Goal: Communication & Community: Ask a question

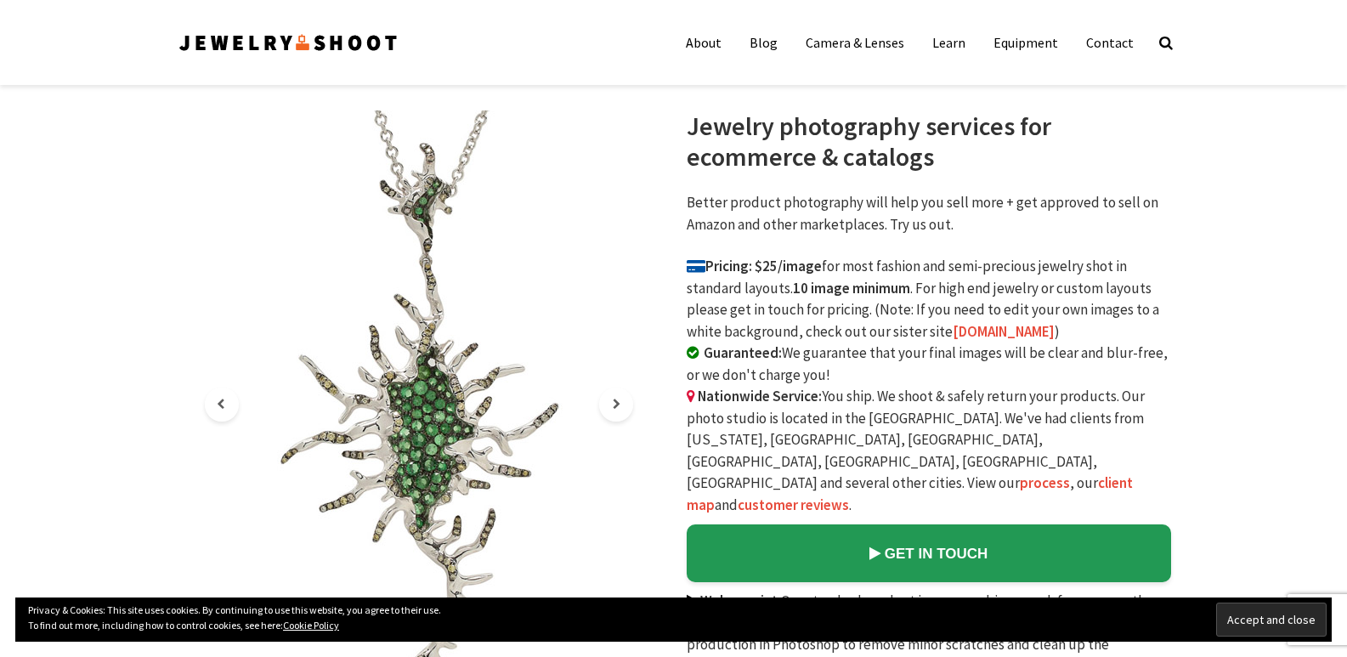
click at [1073, 25] on link "Contact" at bounding box center [1109, 42] width 73 height 34
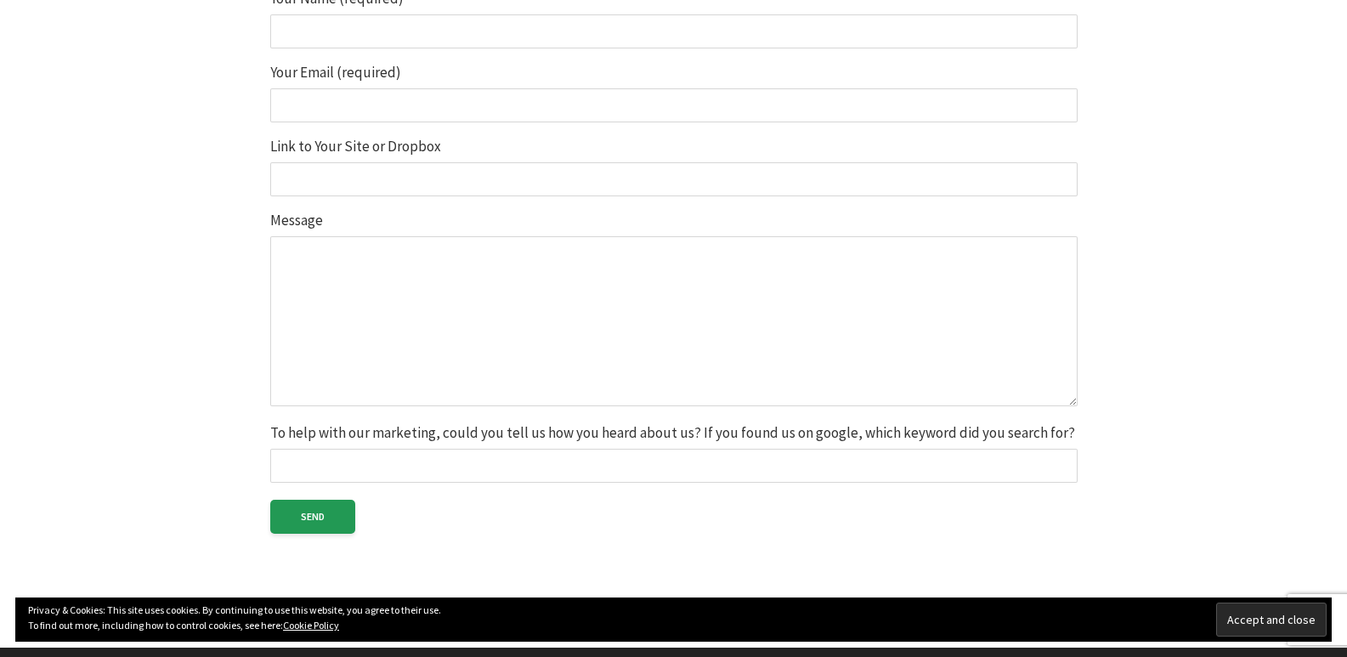
scroll to position [510, 0]
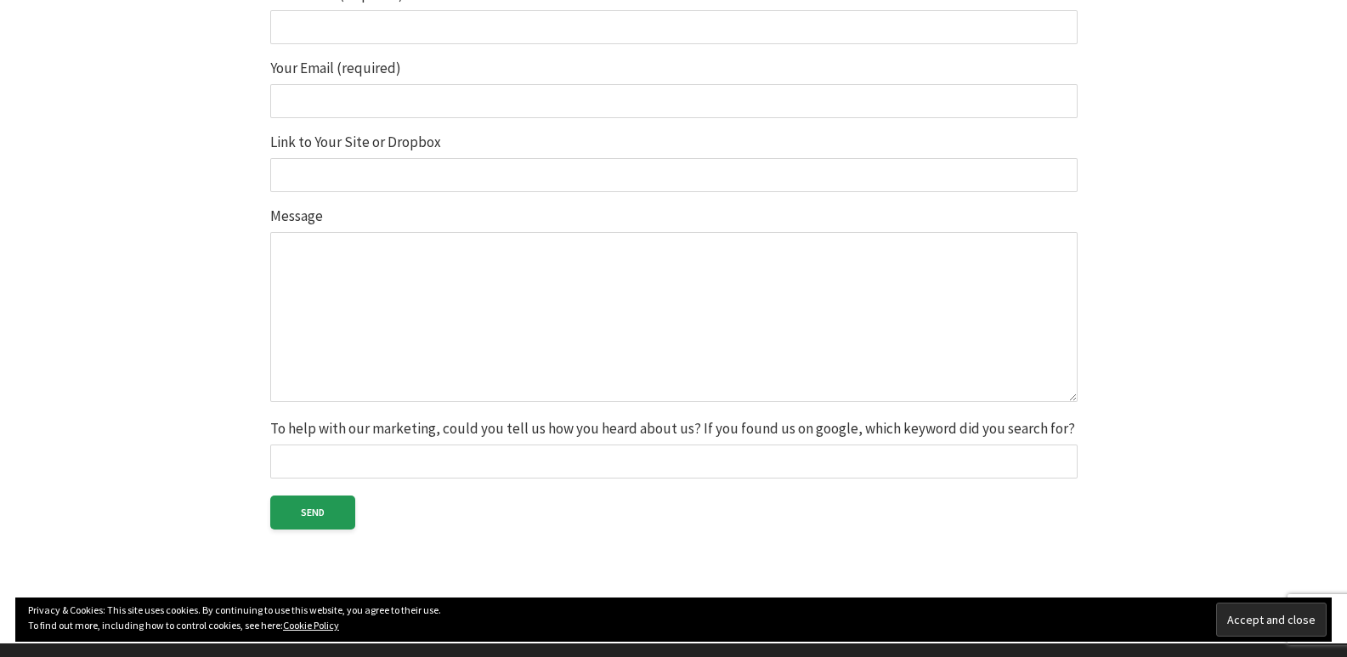
drag, startPoint x: 343, startPoint y: 110, endPoint x: 354, endPoint y: 119, distance: 14.5
click at [343, 110] on input "Your Email (required)" at bounding box center [673, 101] width 807 height 34
type input "[PERSON_NAME][EMAIL_ADDRESS][DOMAIN_NAME]"
type input "[PERSON_NAME]"
click at [369, 279] on textarea "Message" at bounding box center [673, 317] width 807 height 170
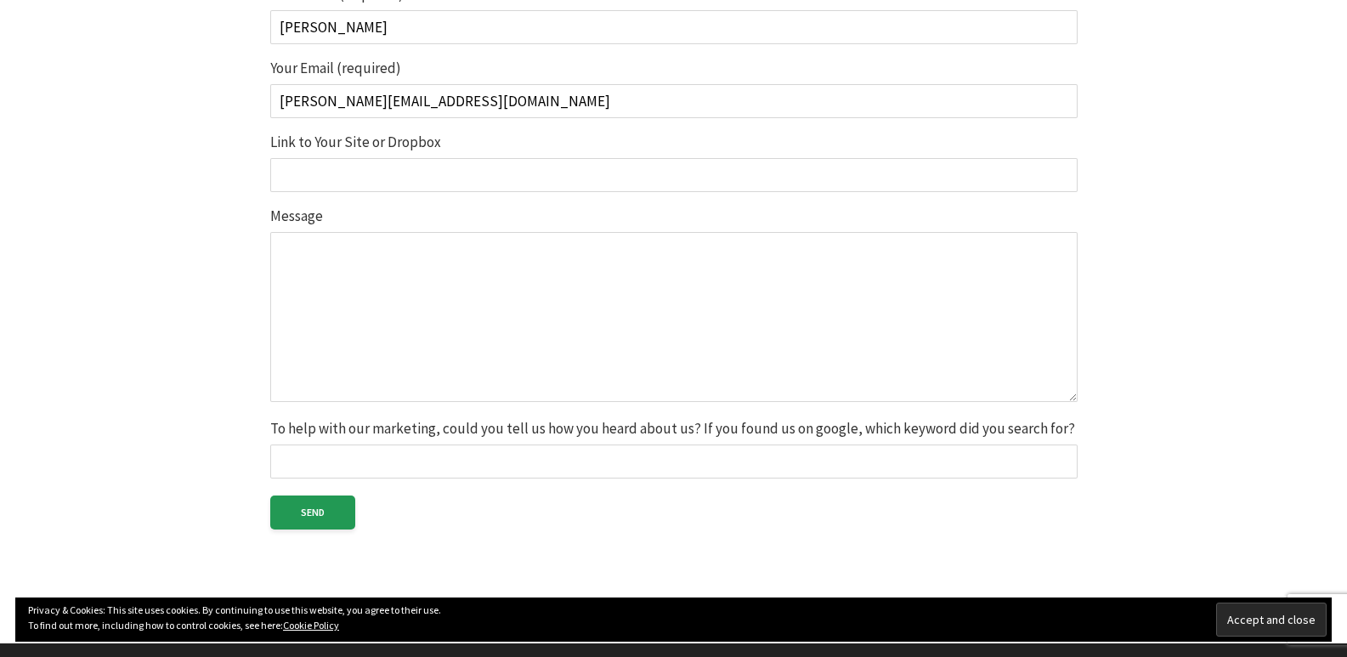
paste textarea "Would you like a complimentary professional cleaning proposal for your business…"
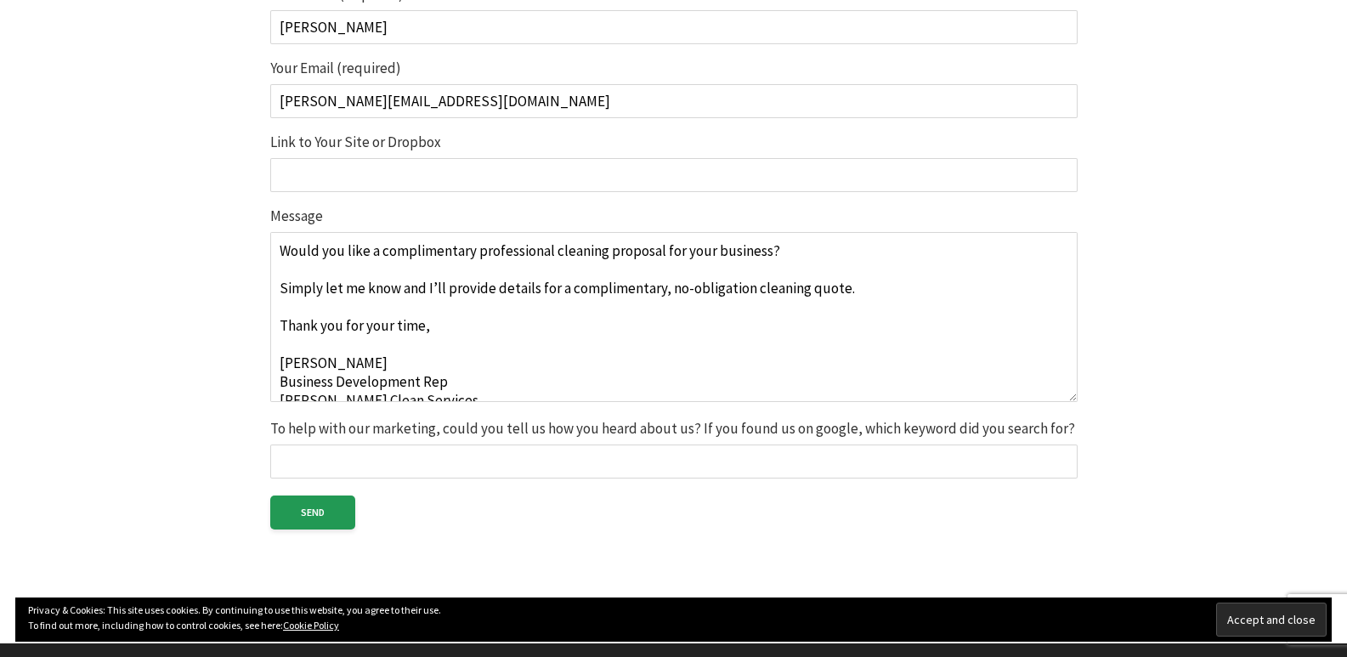
scroll to position [65, 0]
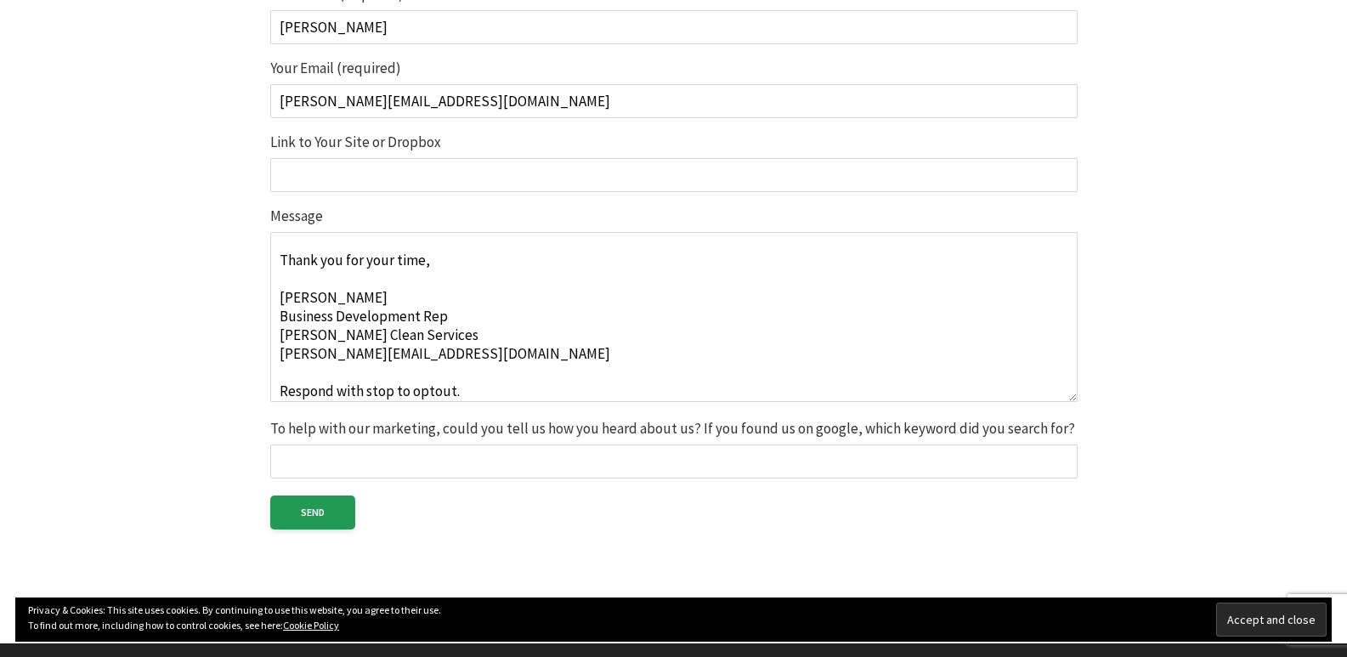
type textarea "Would you like a complimentary professional cleaning proposal for your business…"
paste input "[URL][DOMAIN_NAME]"
click at [401, 188] on input "[URL][DOMAIN_NAME]" at bounding box center [673, 175] width 807 height 34
type input "[URL][DOMAIN_NAME]"
click at [383, 285] on textarea "Would you like a complimentary professional cleaning proposal for your business…" at bounding box center [673, 317] width 807 height 170
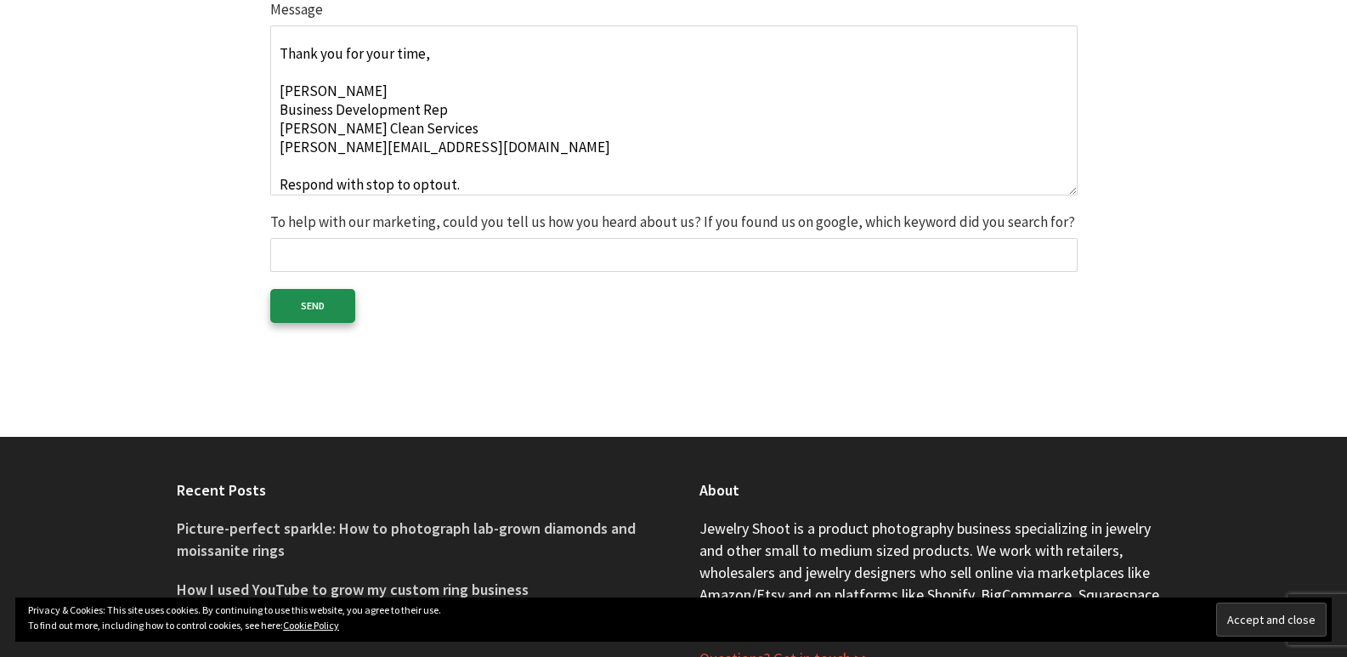
scroll to position [765, 0]
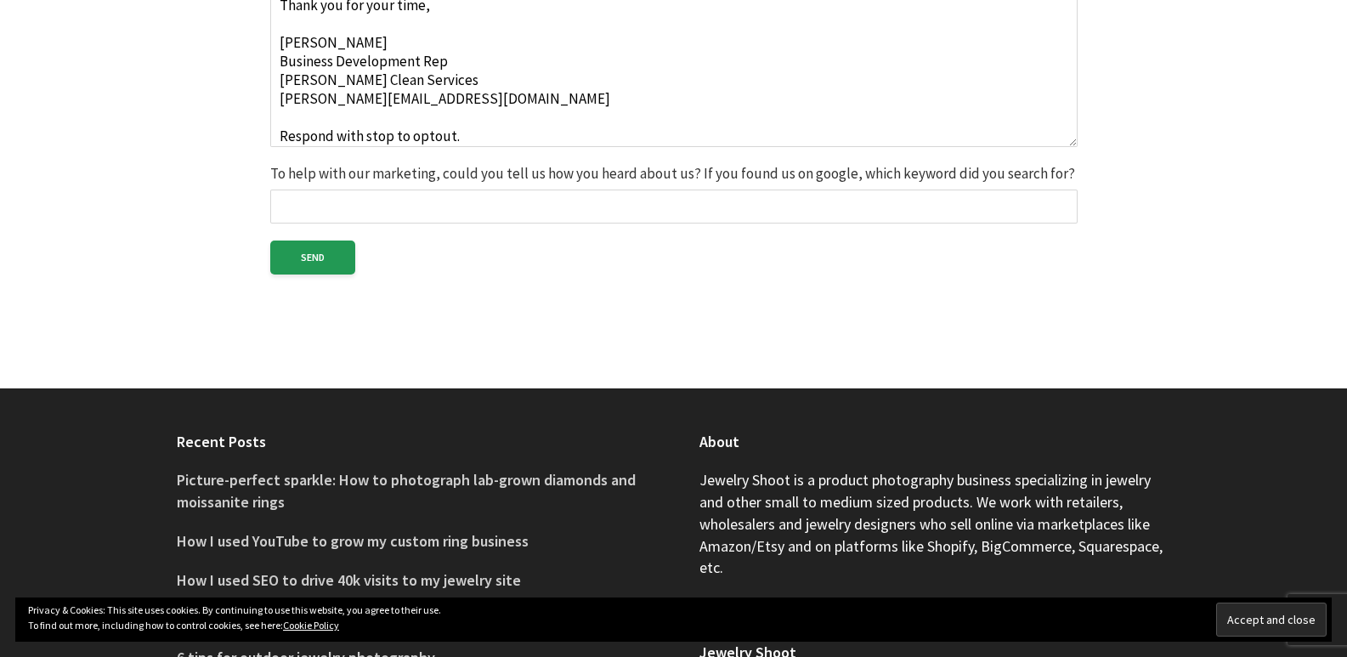
click at [317, 205] on input "To help with our marketing, could you tell us how you heard about us? If you fo…" at bounding box center [673, 206] width 807 height 34
type input "google"
click at [404, 73] on textarea "Would you like a complimentary professional cleaning proposal for your business…" at bounding box center [673, 62] width 807 height 170
click at [326, 251] on input "Send" at bounding box center [312, 257] width 85 height 34
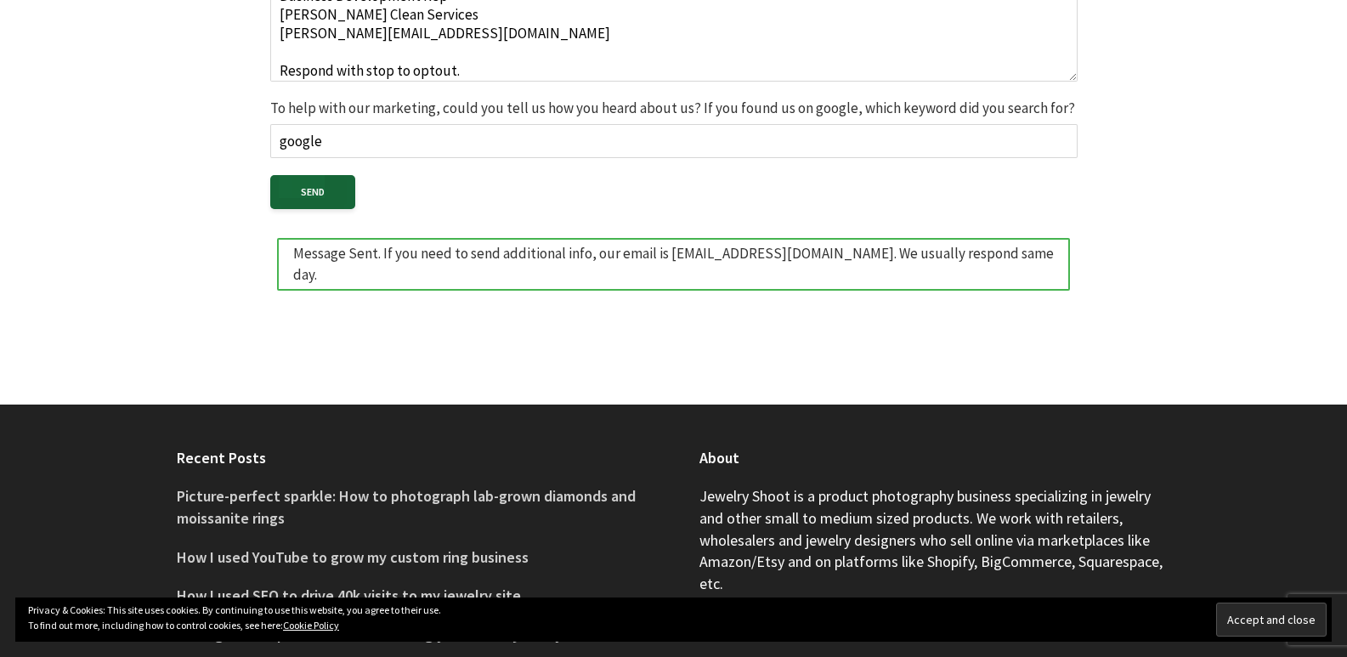
scroll to position [0, 0]
